Goal: Task Accomplishment & Management: Use online tool/utility

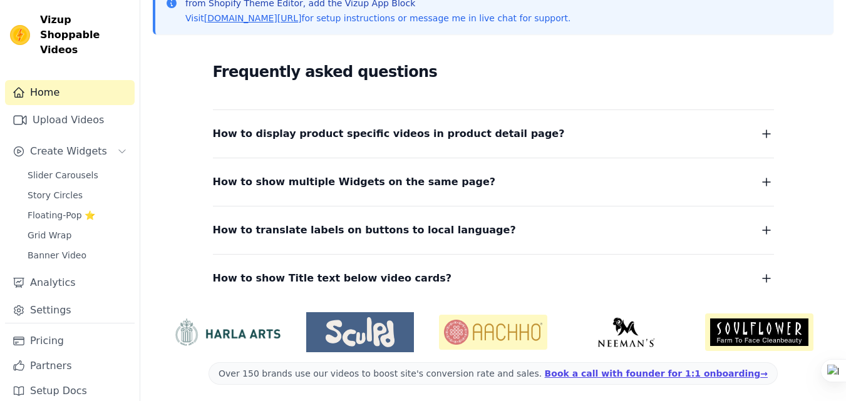
scroll to position [301, 0]
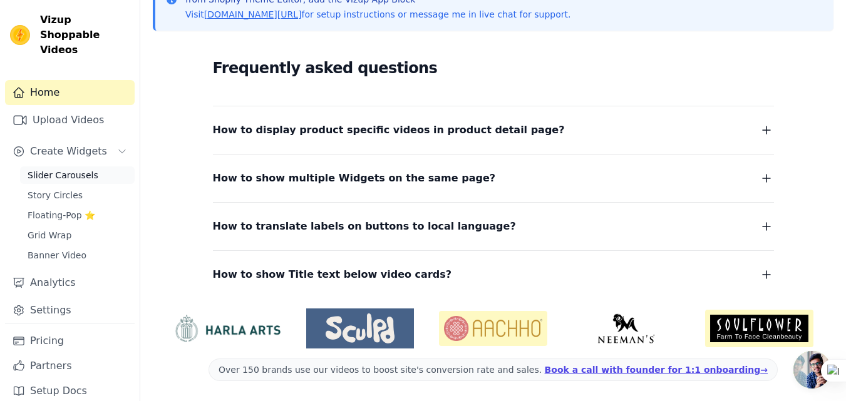
click at [87, 167] on link "Slider Carousels" at bounding box center [77, 176] width 115 height 18
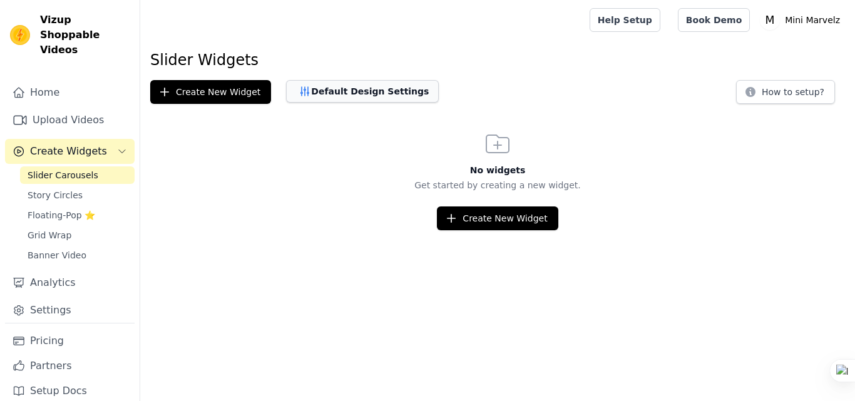
click at [317, 93] on button "Default Design Settings" at bounding box center [362, 91] width 153 height 23
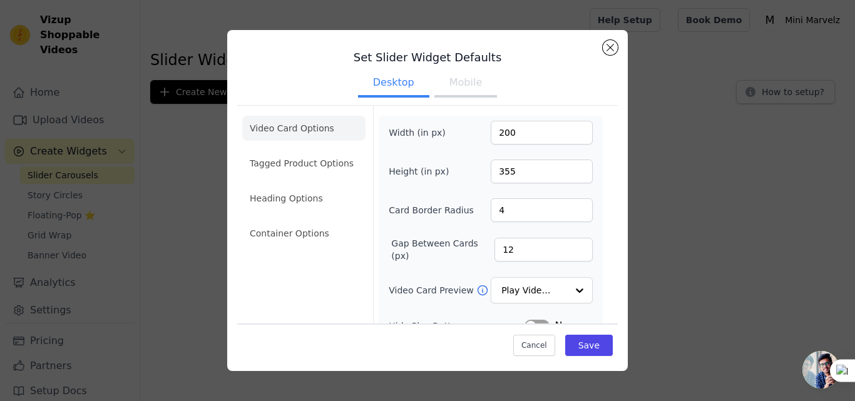
click at [478, 80] on button "Mobile" at bounding box center [466, 84] width 63 height 28
click at [393, 85] on button "Desktop" at bounding box center [393, 84] width 71 height 28
click at [611, 51] on button "Close modal" at bounding box center [610, 47] width 15 height 15
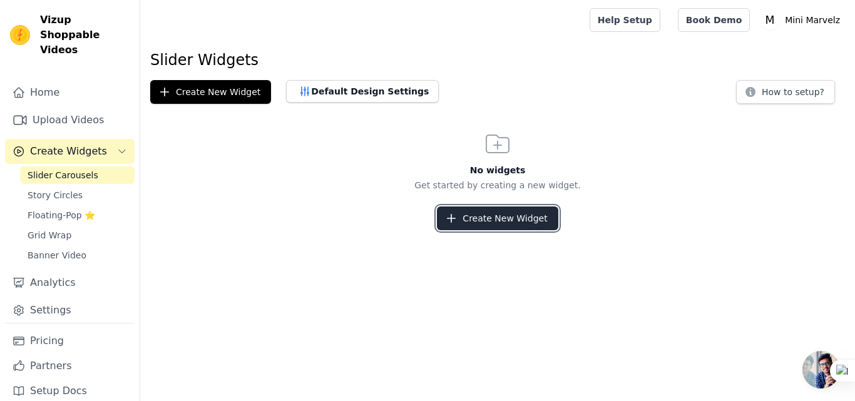
click at [476, 216] on button "Create New Widget" at bounding box center [497, 219] width 121 height 24
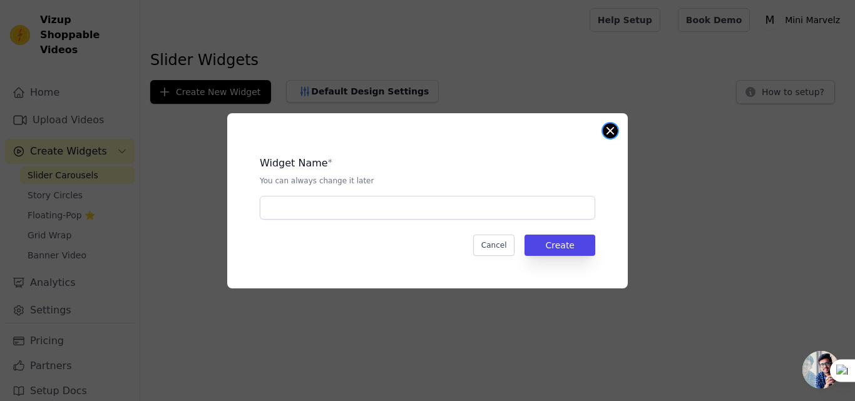
click at [616, 126] on button "Close modal" at bounding box center [610, 130] width 15 height 15
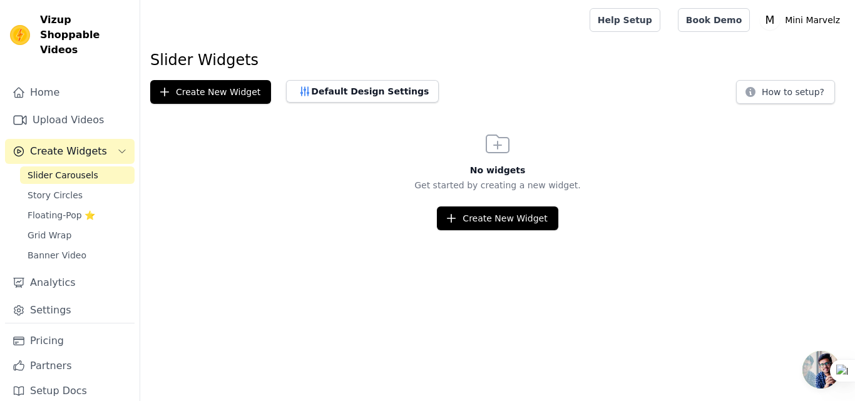
click at [807, 366] on span "Open chat" at bounding box center [822, 370] width 38 height 38
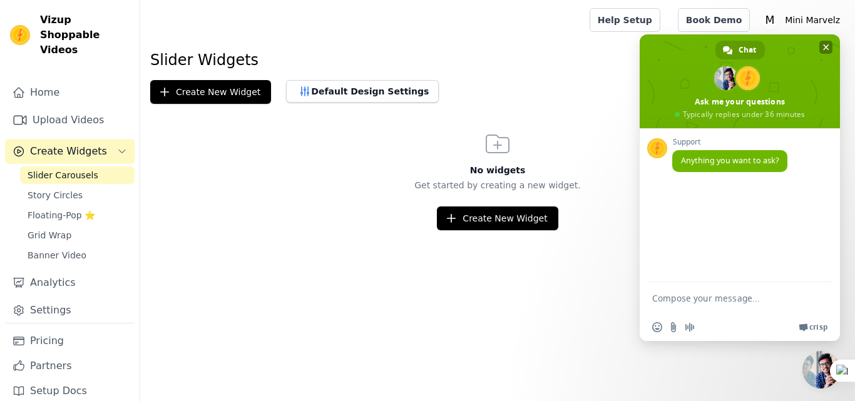
click at [824, 49] on span "Close chat" at bounding box center [826, 47] width 6 height 8
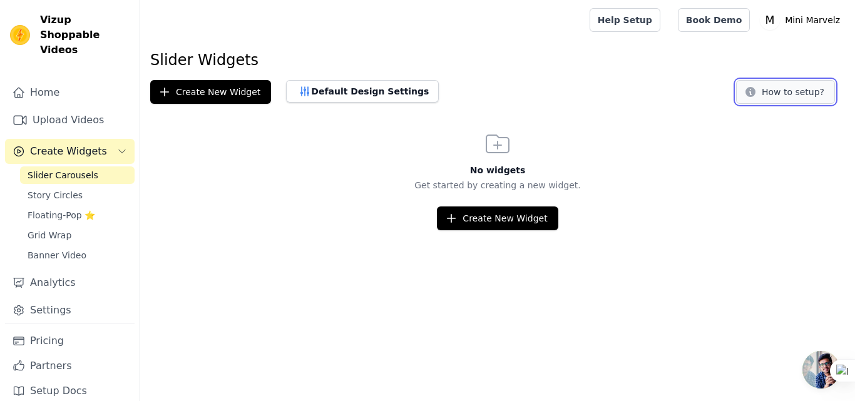
click at [797, 87] on button "How to setup?" at bounding box center [785, 92] width 99 height 24
